Goal: Information Seeking & Learning: Learn about a topic

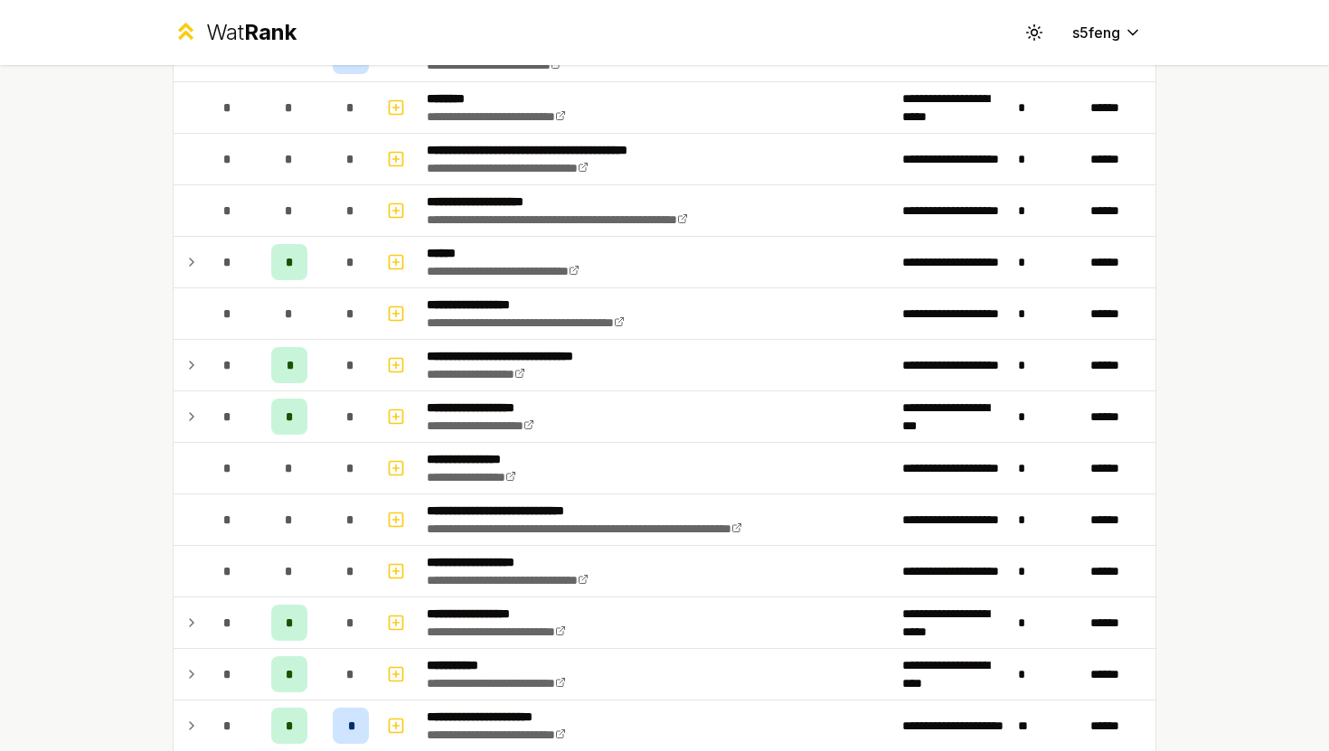
scroll to position [1440, 0]
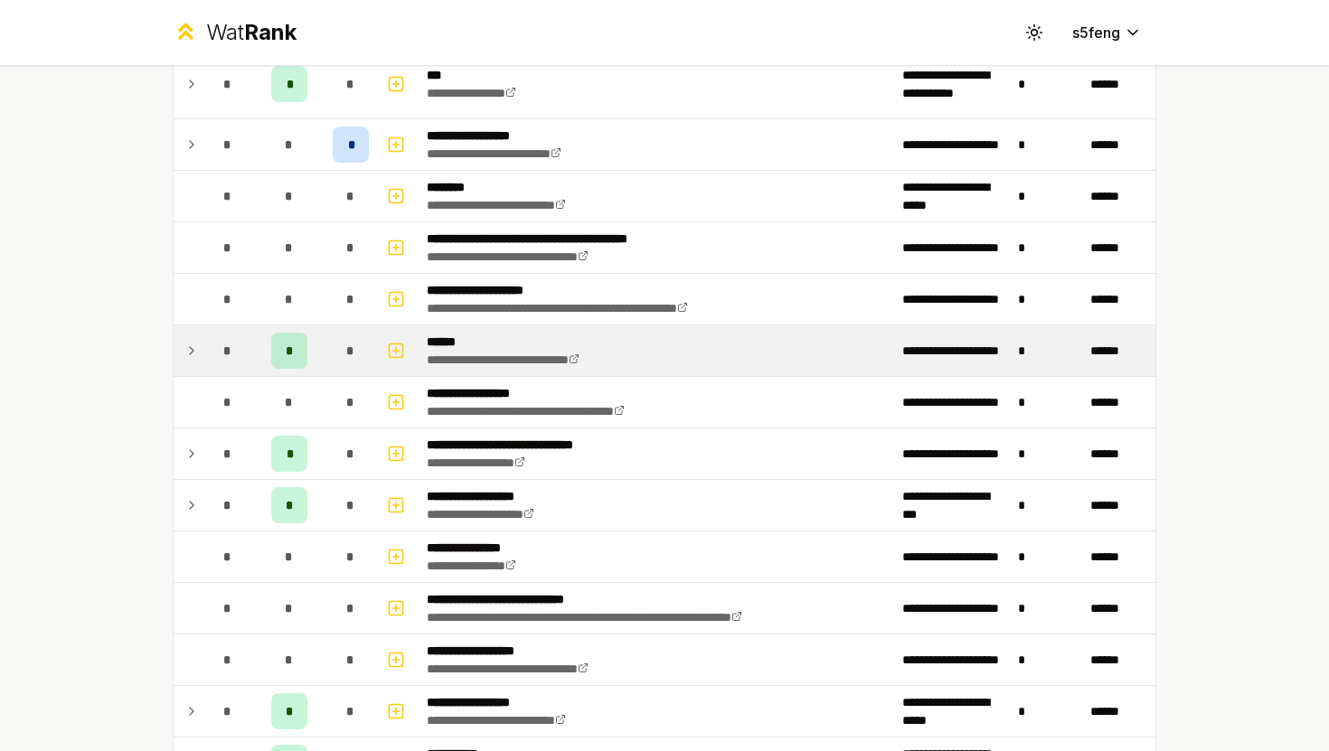
click at [188, 354] on icon at bounding box center [191, 351] width 14 height 22
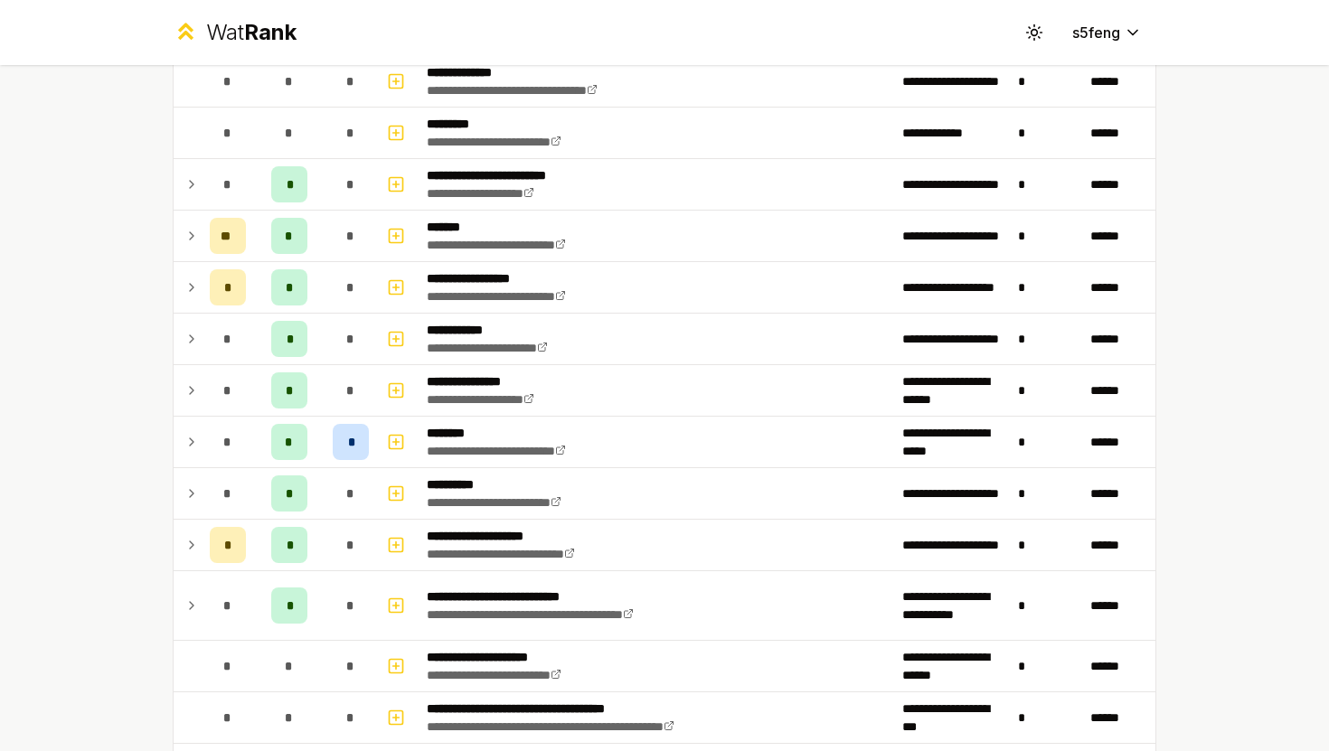
scroll to position [211, 0]
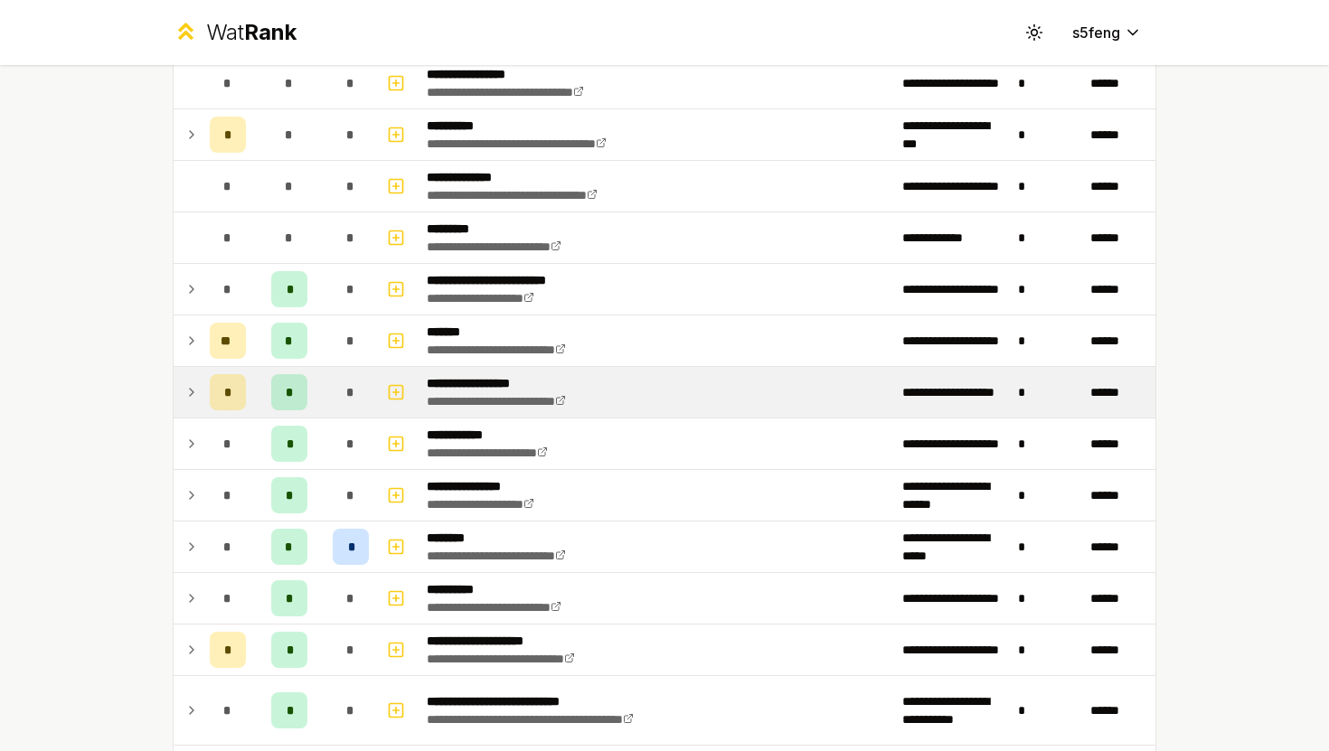
click at [174, 390] on td at bounding box center [188, 392] width 29 height 51
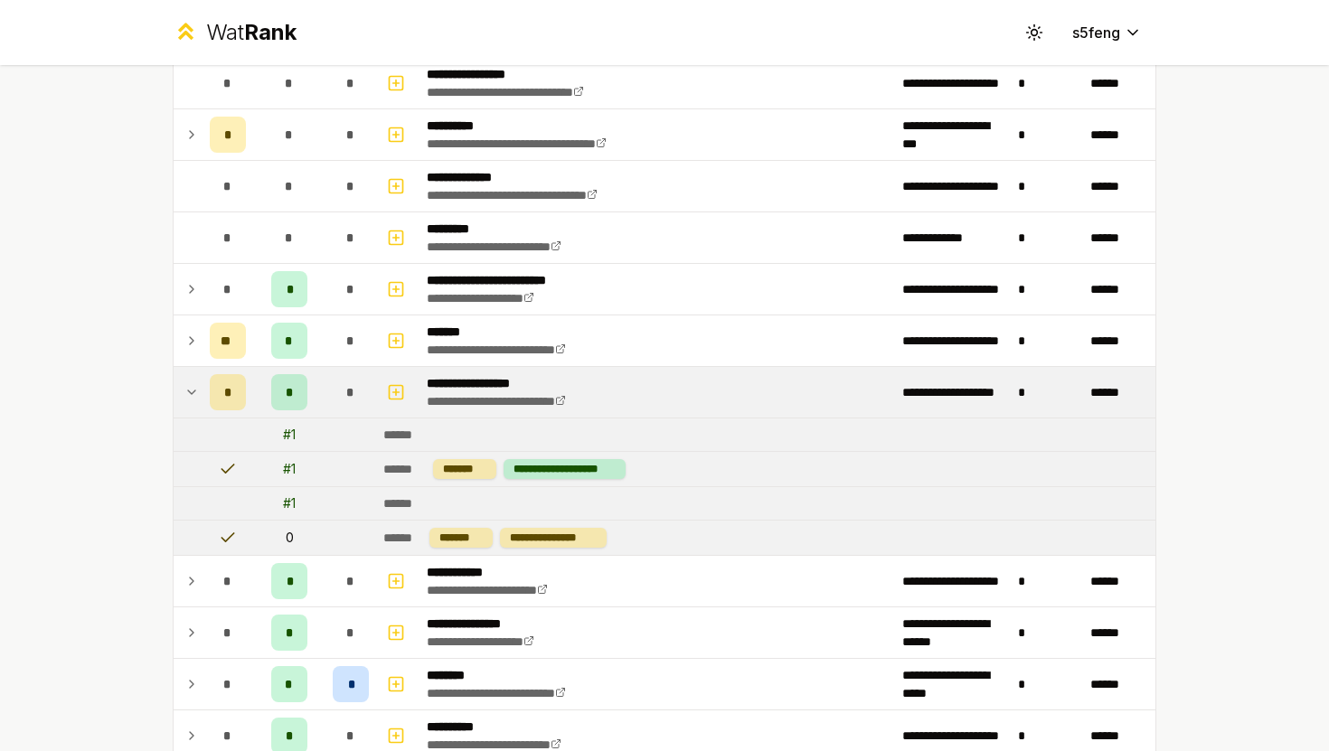
click at [174, 390] on td at bounding box center [188, 392] width 29 height 51
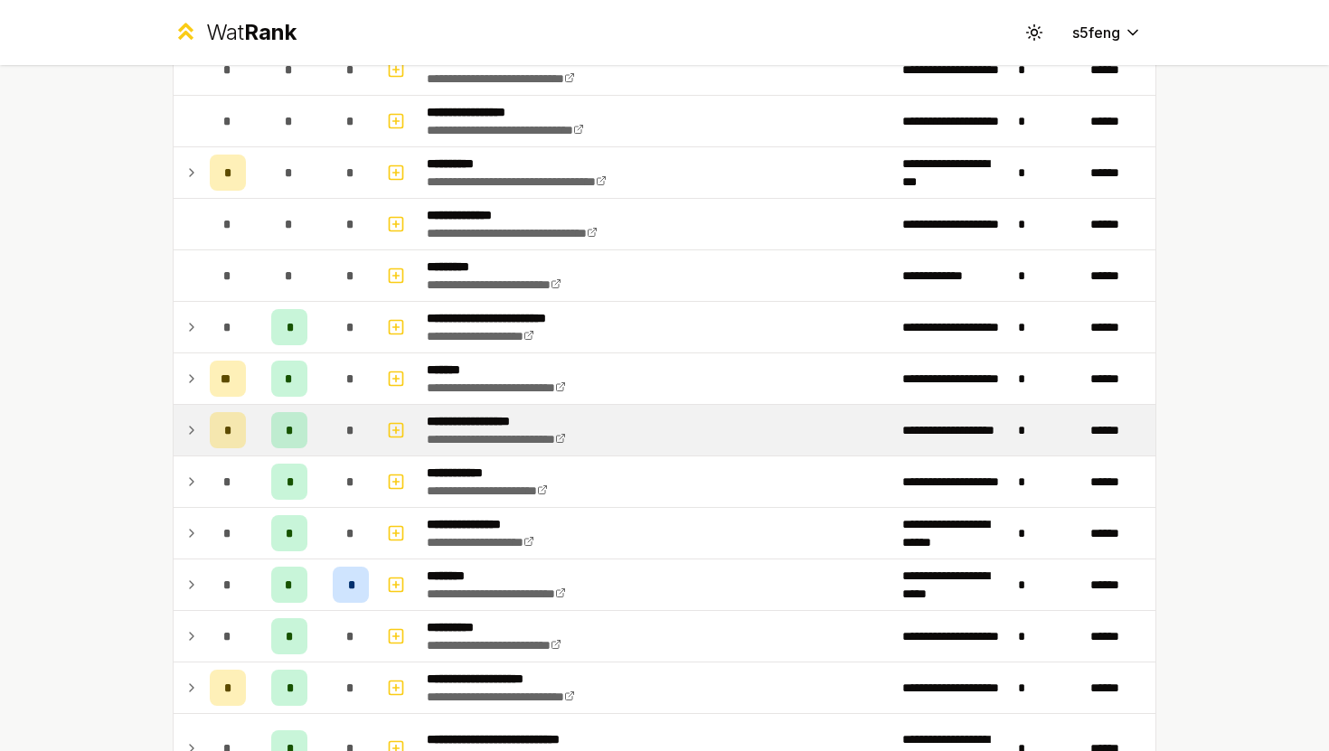
scroll to position [170, 0]
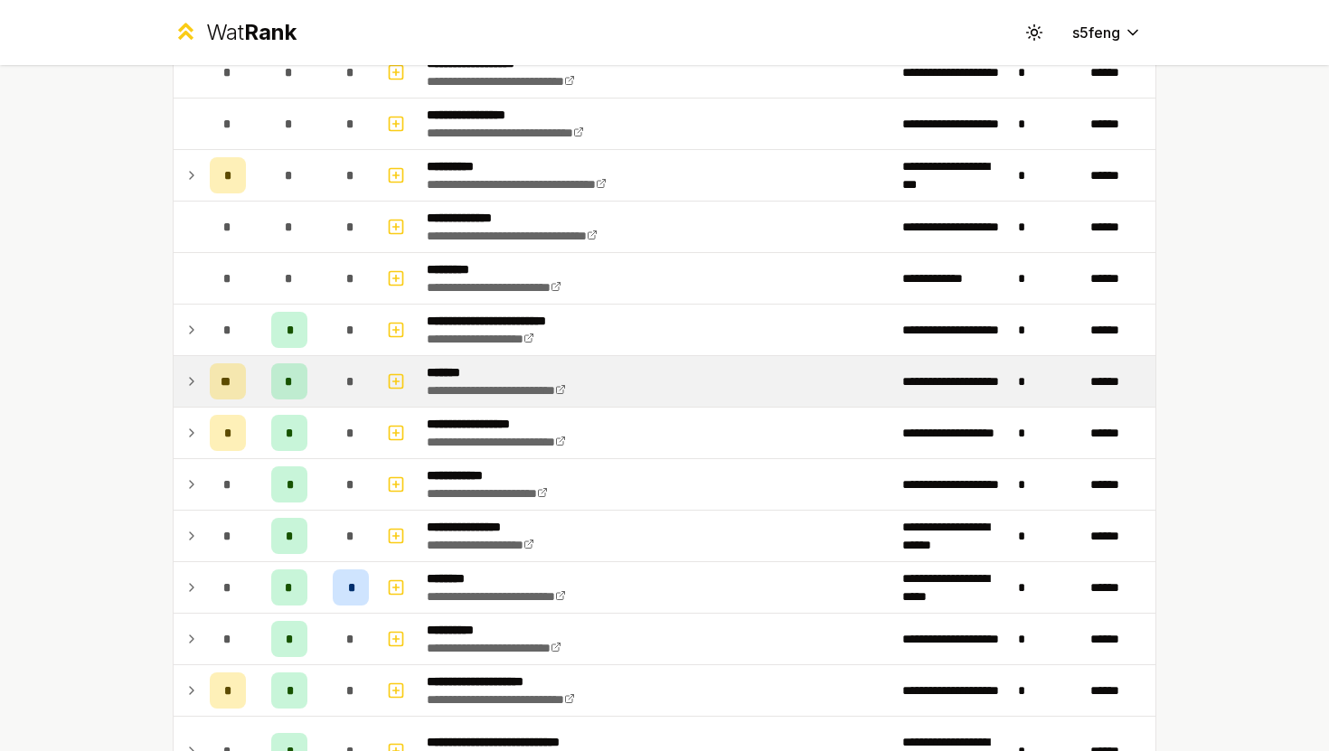
click at [184, 387] on icon at bounding box center [191, 382] width 14 height 22
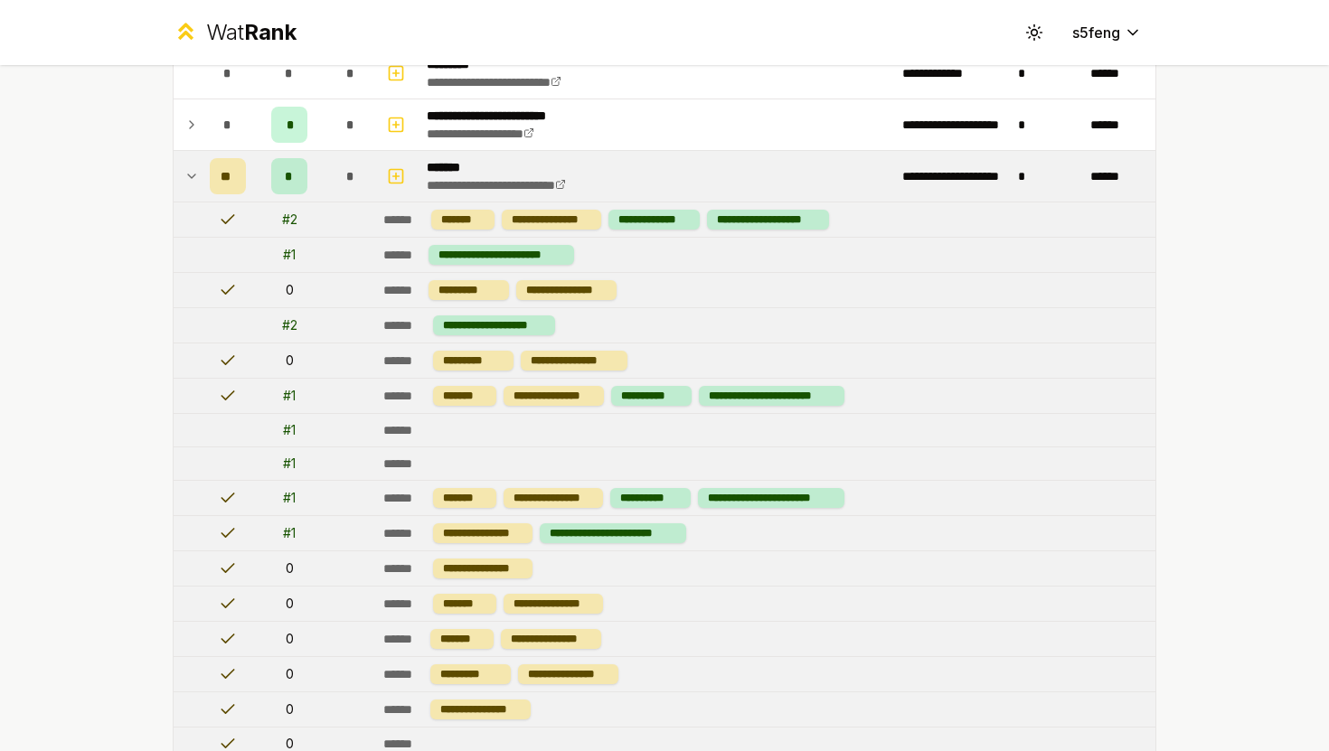
scroll to position [317, 0]
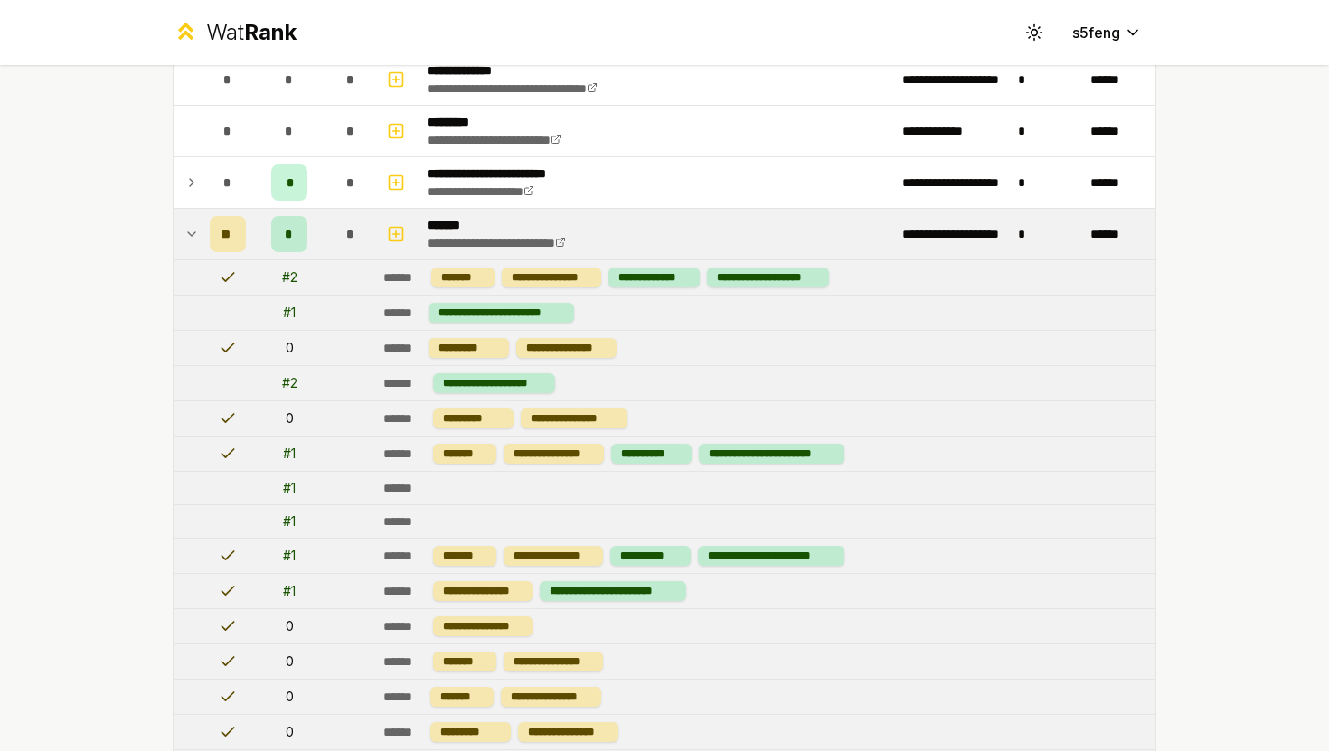
click at [174, 227] on td at bounding box center [188, 234] width 29 height 51
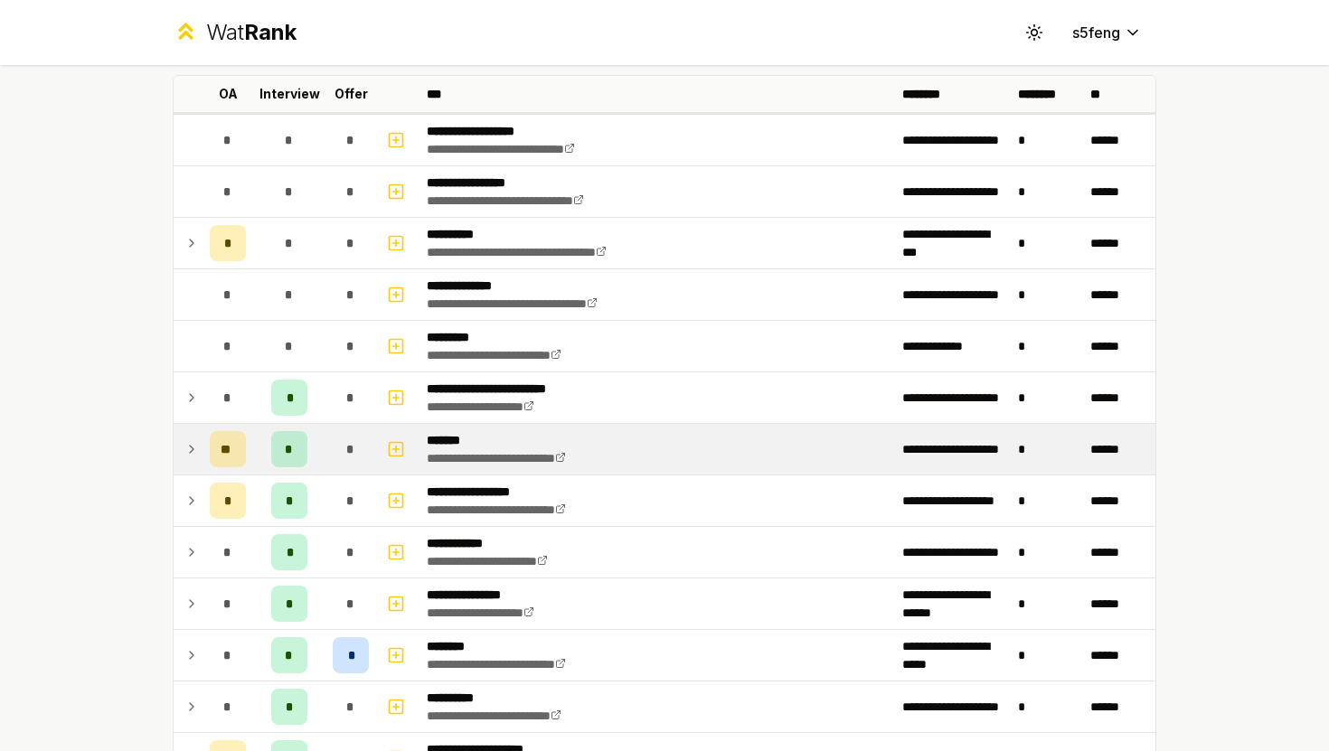
scroll to position [0, 0]
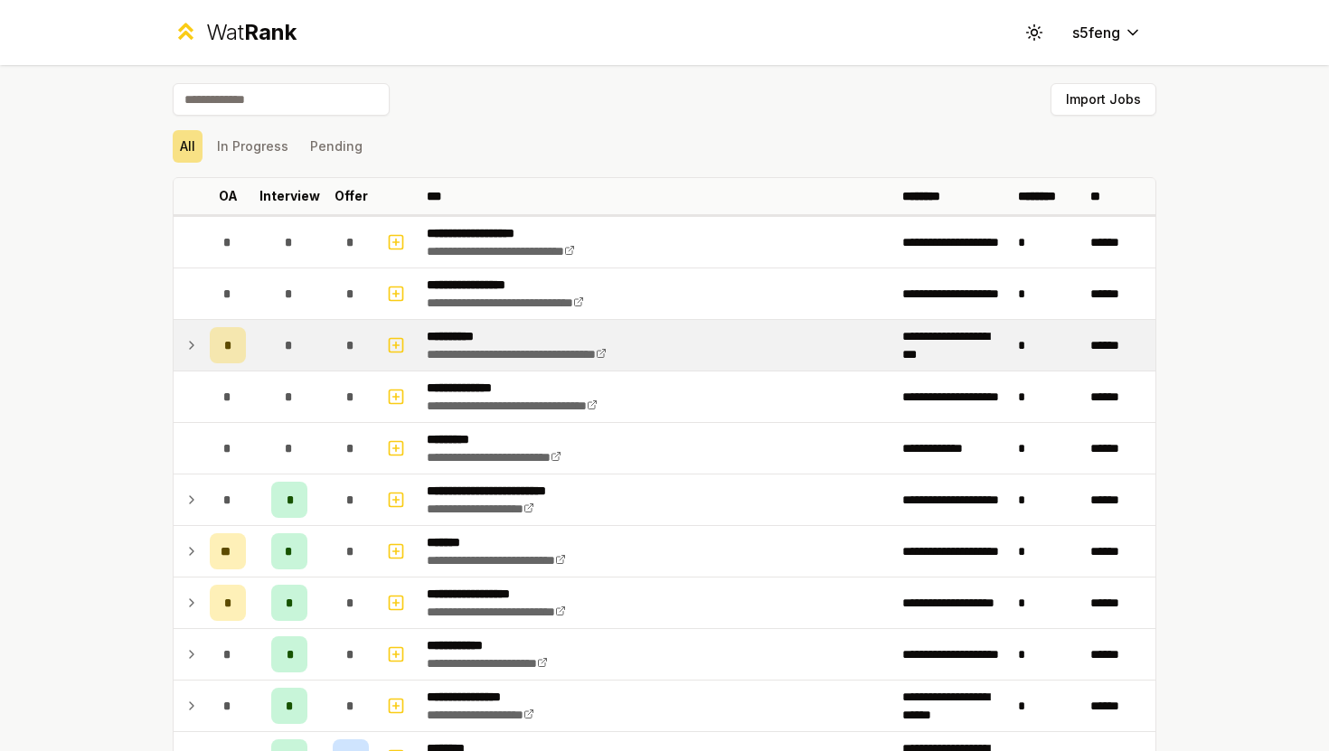
click at [176, 338] on td at bounding box center [188, 345] width 29 height 51
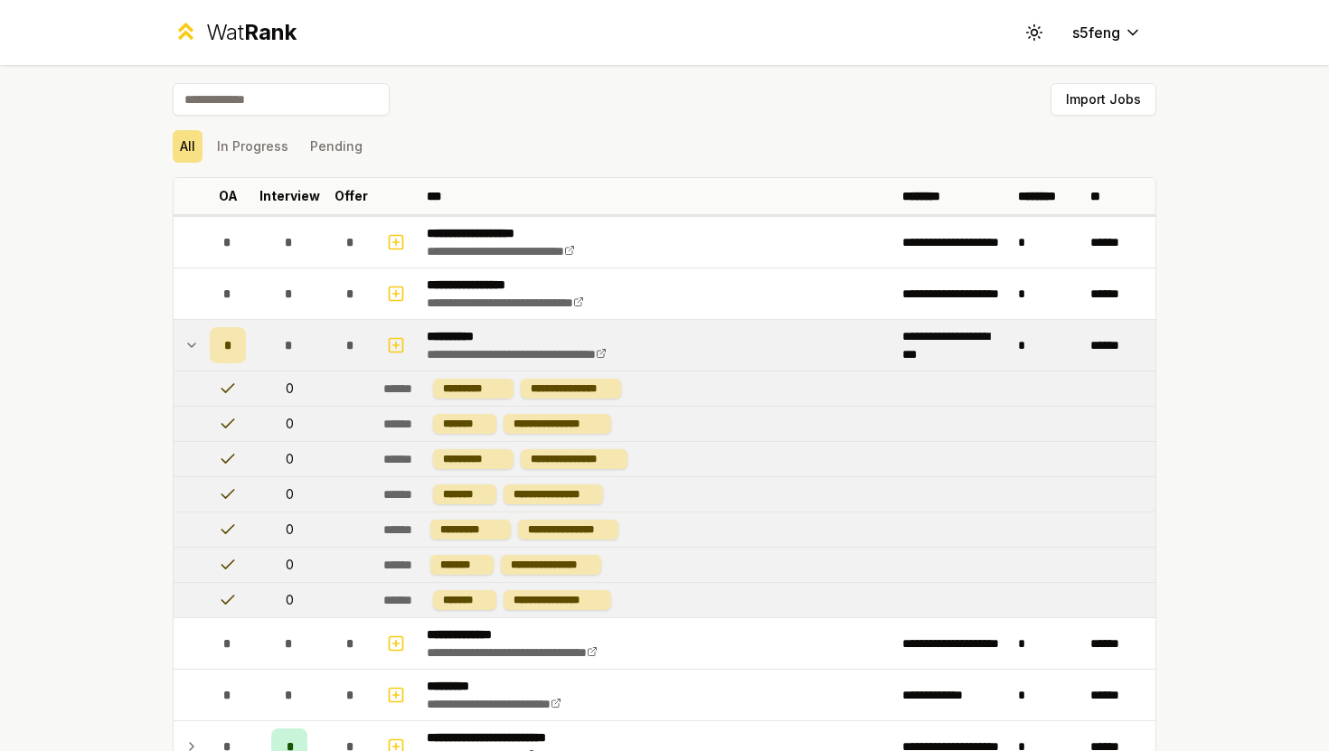
click at [176, 338] on td at bounding box center [188, 345] width 29 height 51
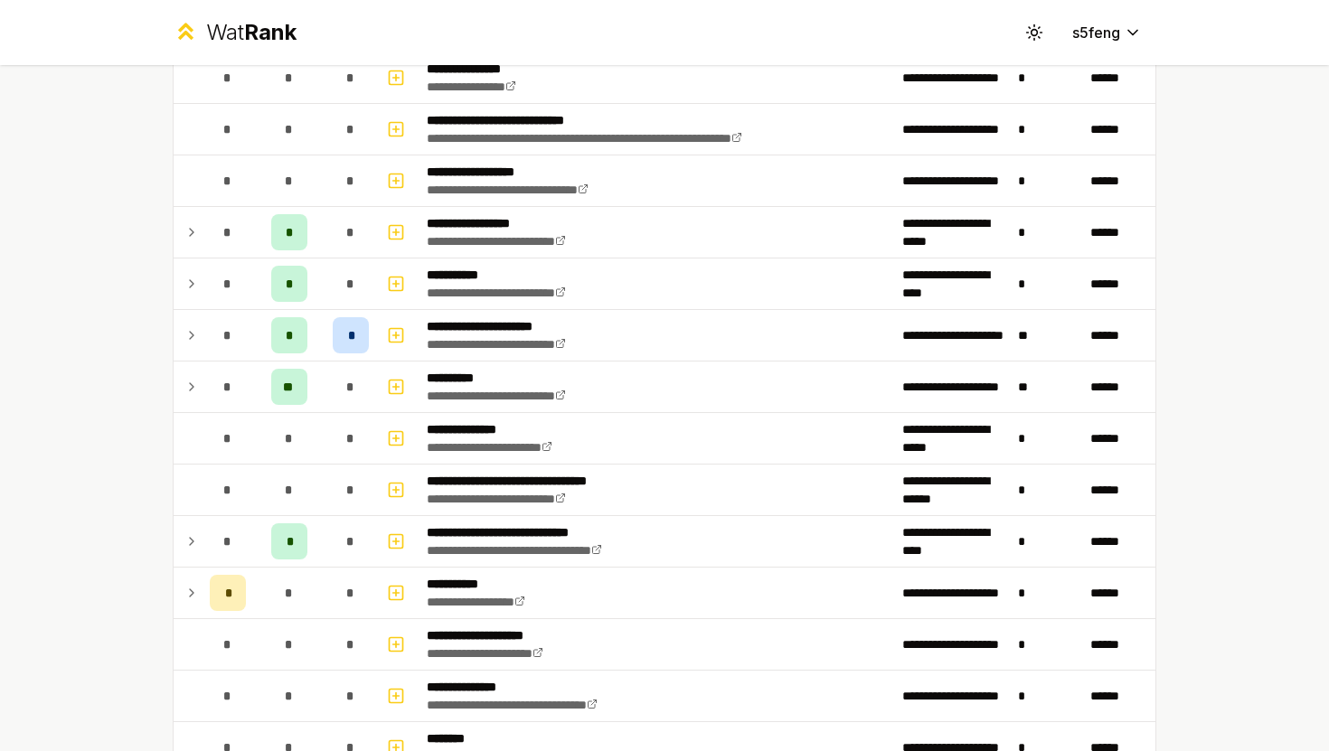
scroll to position [2023, 0]
